Goal: Information Seeking & Learning: Learn about a topic

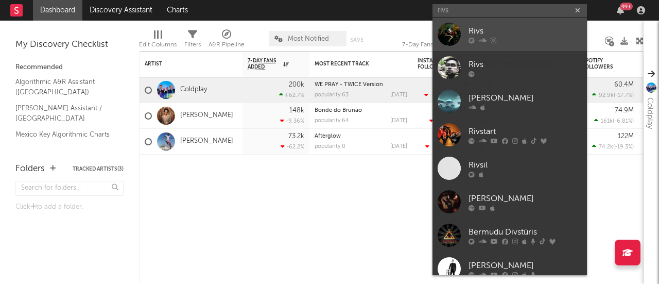
click at [494, 30] on div "Rivs" at bounding box center [525, 31] width 113 height 12
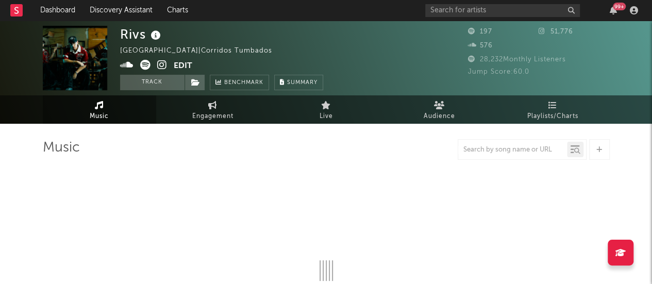
select select "1w"
